Goal: Information Seeking & Learning: Learn about a topic

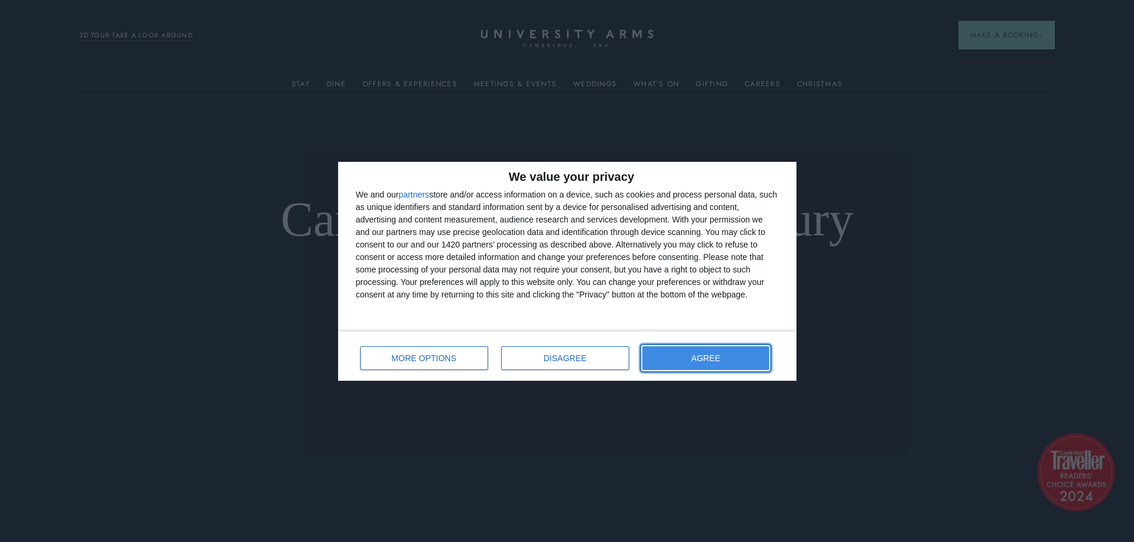
click at [708, 355] on span "AGREE" at bounding box center [705, 358] width 29 height 8
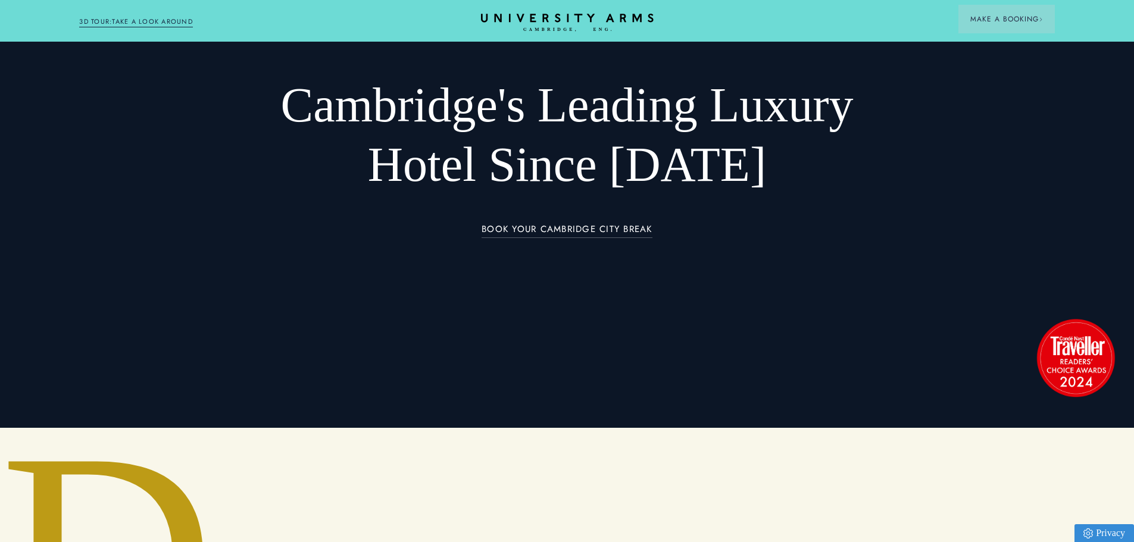
scroll to position [119, 0]
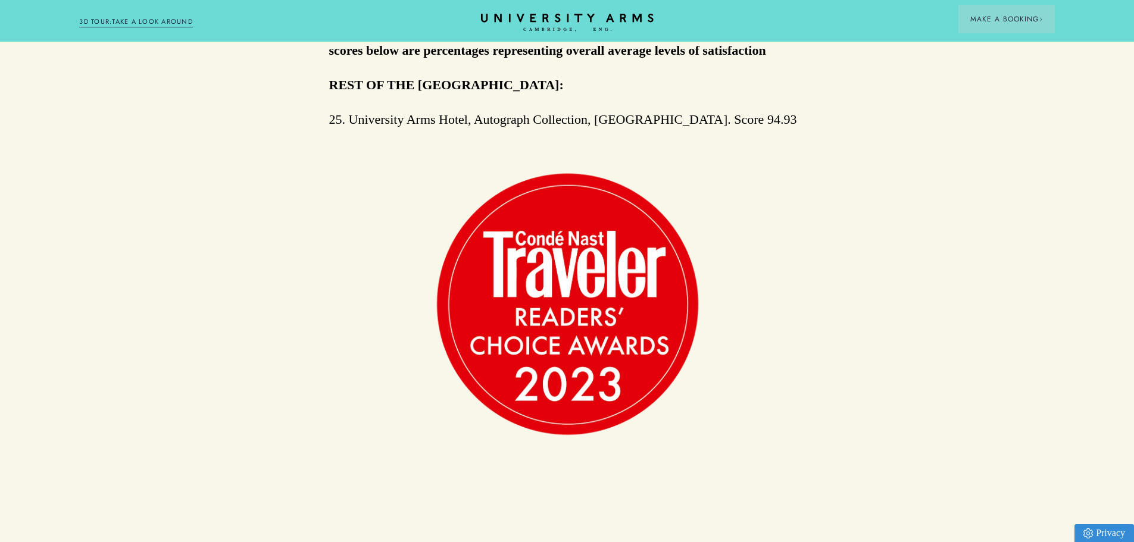
scroll to position [1131, 0]
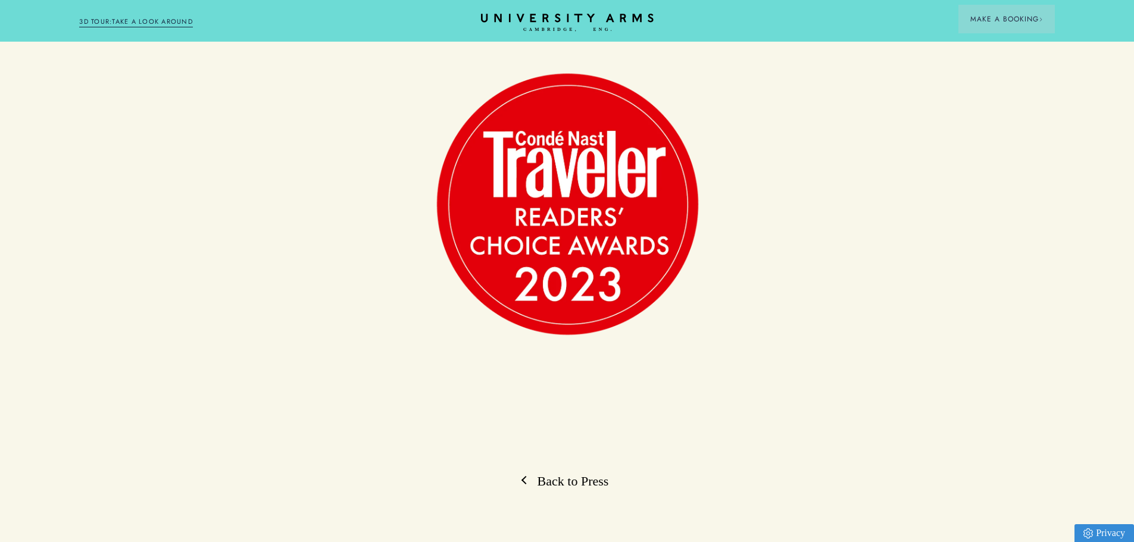
click at [585, 472] on link "Back to Press" at bounding box center [566, 481] width 83 height 18
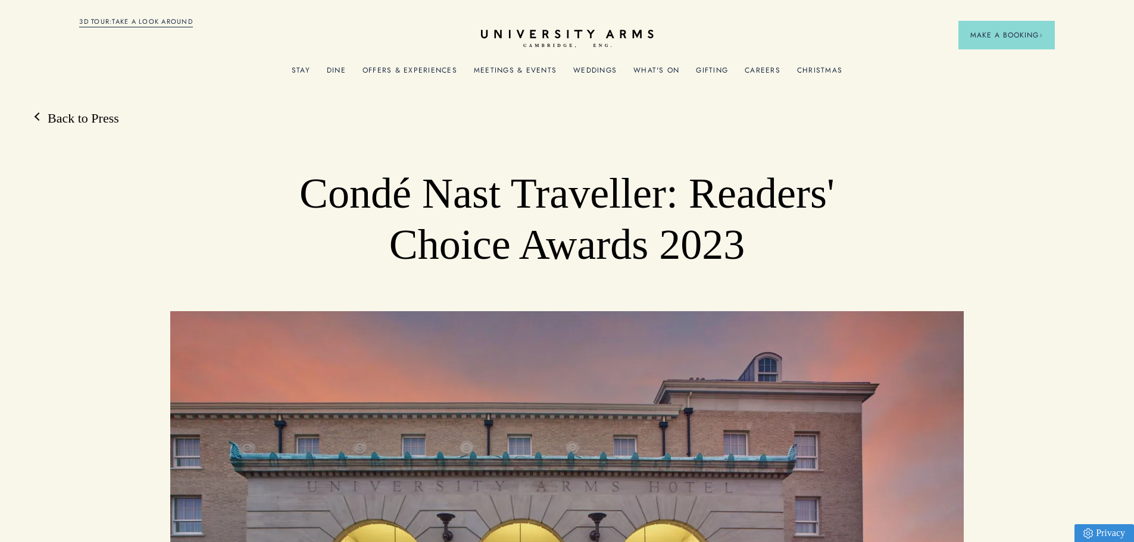
scroll to position [1131, 0]
